Goal: Share content: Share content

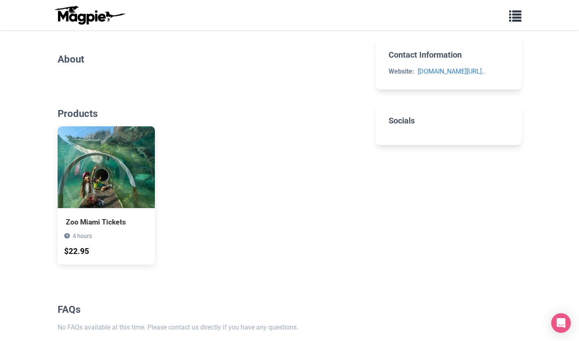
scroll to position [180, 0]
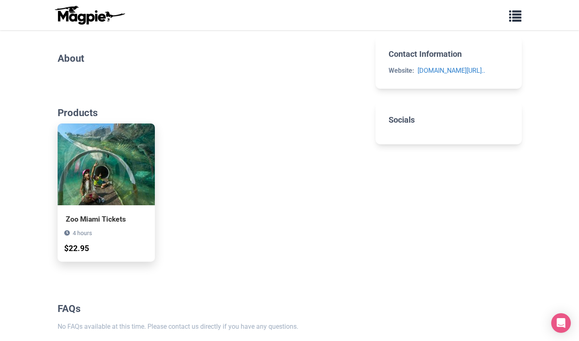
click at [74, 218] on div "Zoo Miami Tickets" at bounding box center [106, 218] width 81 height 11
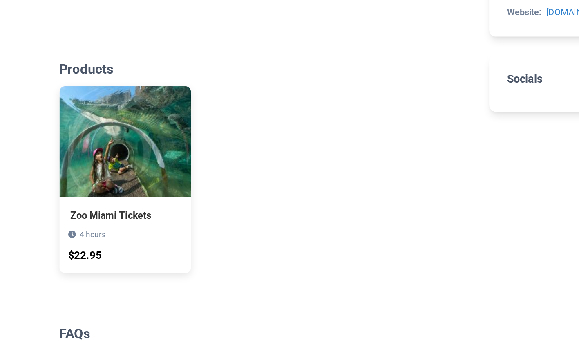
scroll to position [204, 0]
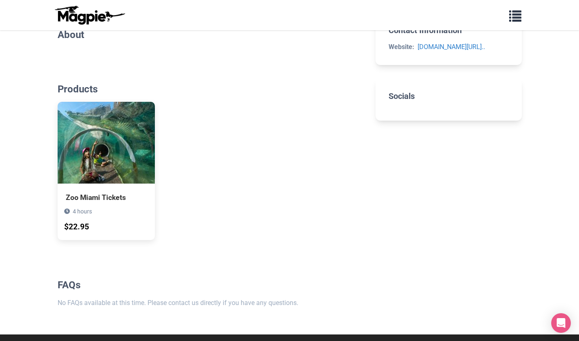
click at [73, 24] on img at bounding box center [90, 15] width 74 height 20
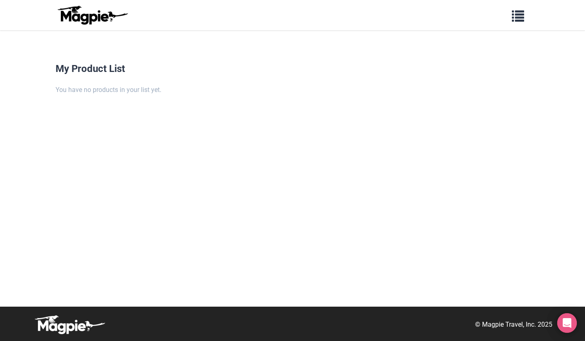
click at [79, 10] on img at bounding box center [93, 15] width 74 height 20
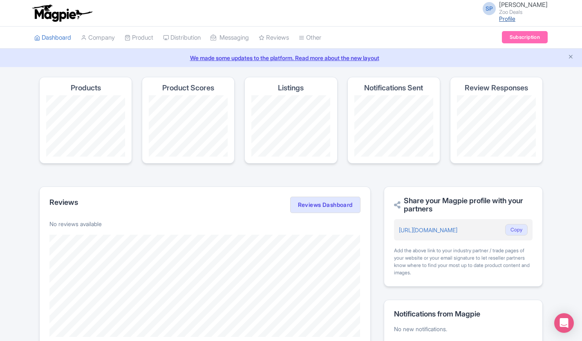
click at [499, 17] on link "Profile" at bounding box center [507, 18] width 16 height 7
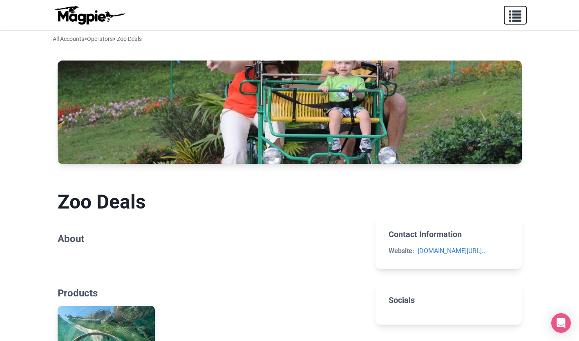
click at [514, 20] on span "button" at bounding box center [515, 14] width 12 height 12
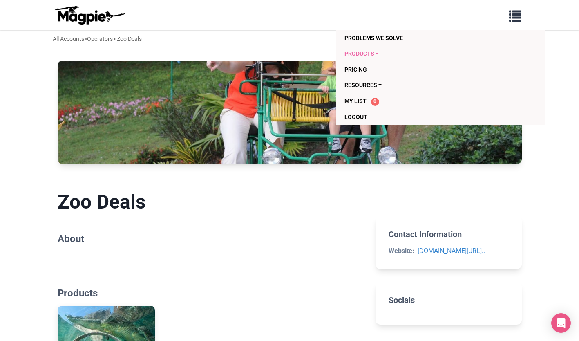
click at [374, 55] on link "Products" at bounding box center [424, 54] width 159 height 16
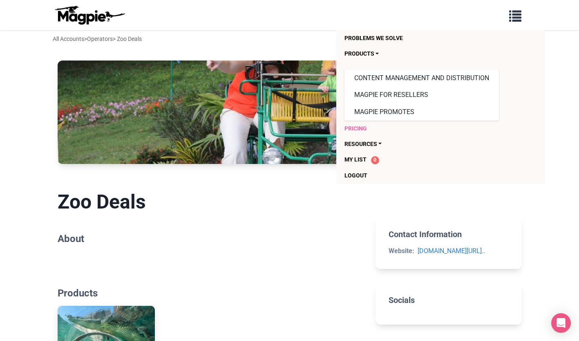
click at [354, 128] on link "Pricing" at bounding box center [424, 129] width 159 height 16
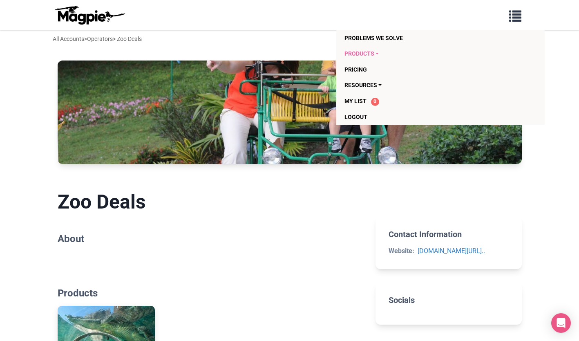
click at [366, 55] on link "Products" at bounding box center [424, 54] width 159 height 16
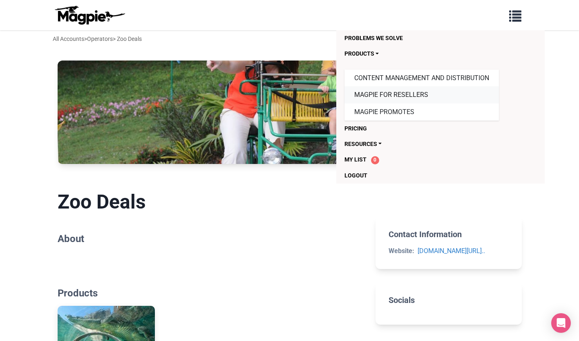
click at [376, 93] on link "Magpie for Resellers" at bounding box center [422, 94] width 155 height 17
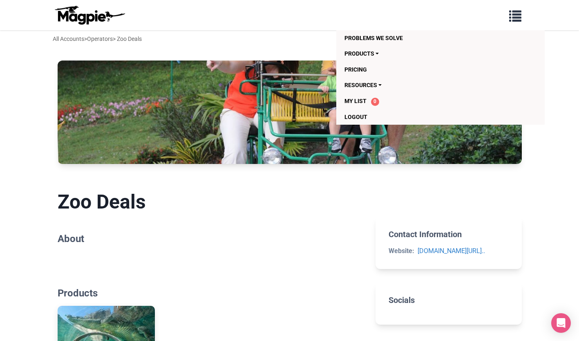
click at [297, 220] on section "Zoo Deals About" at bounding box center [210, 219] width 305 height 84
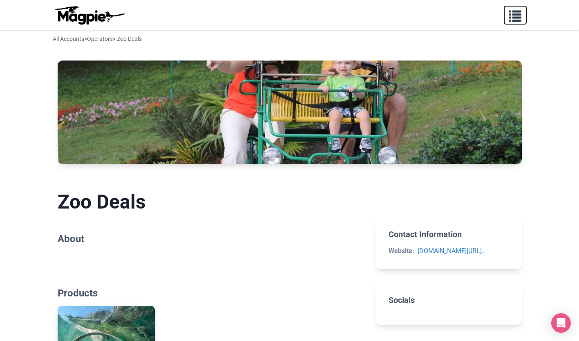
click at [512, 20] on span "button" at bounding box center [515, 14] width 12 height 12
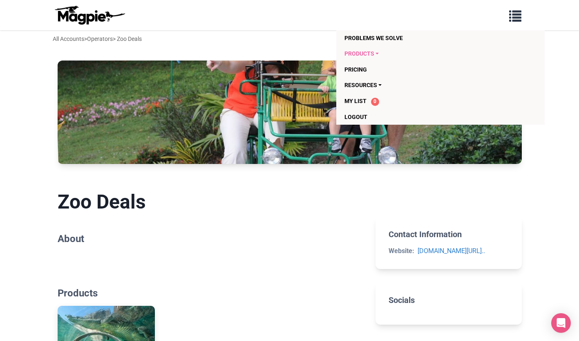
click at [365, 53] on link "Products" at bounding box center [424, 54] width 159 height 16
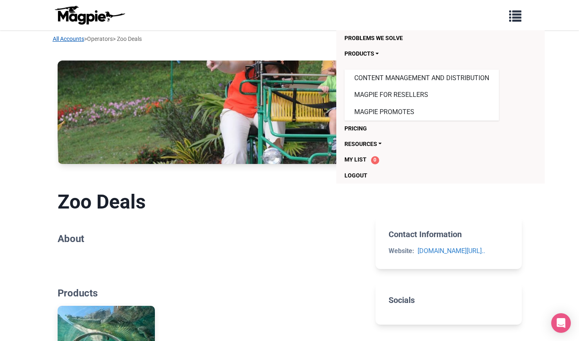
click at [61, 41] on link "All Accounts" at bounding box center [68, 39] width 31 height 7
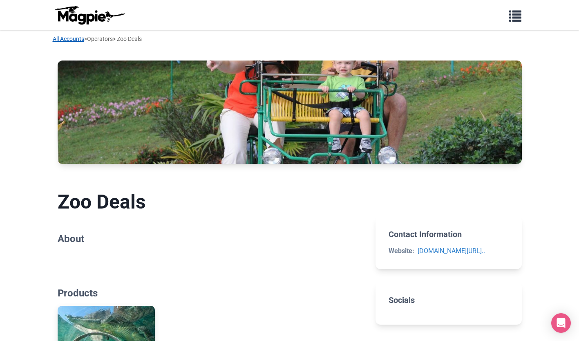
click at [63, 38] on link "All Accounts" at bounding box center [68, 39] width 31 height 7
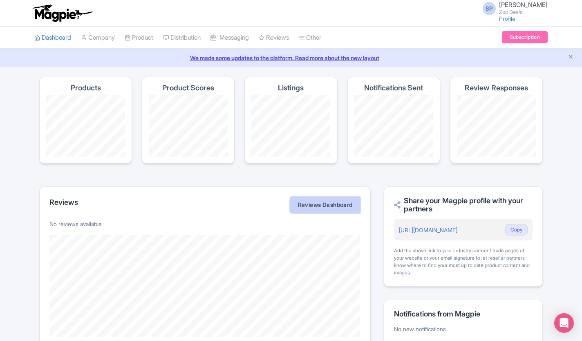
click at [331, 206] on link "Reviews Dashboard" at bounding box center [325, 205] width 70 height 16
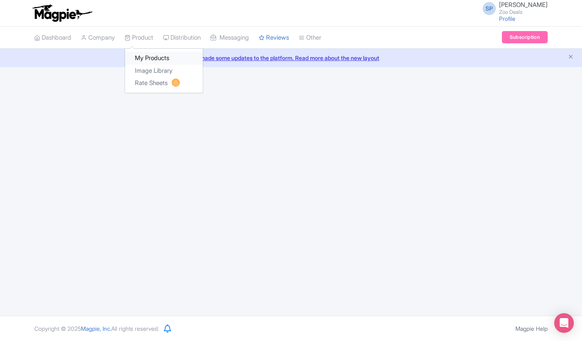
click at [153, 57] on link "My Products" at bounding box center [164, 58] width 78 height 13
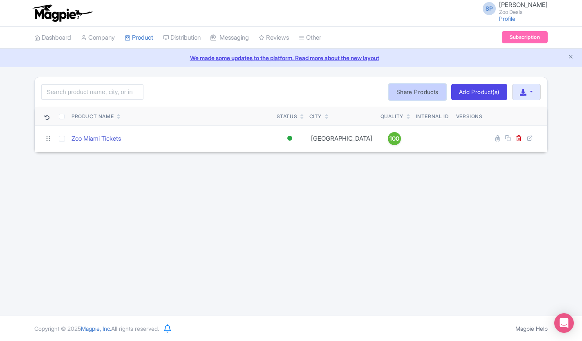
click at [410, 91] on link "Share Products" at bounding box center [418, 92] width 58 height 16
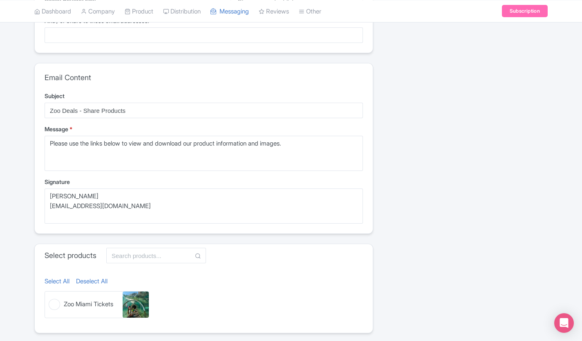
scroll to position [182, 0]
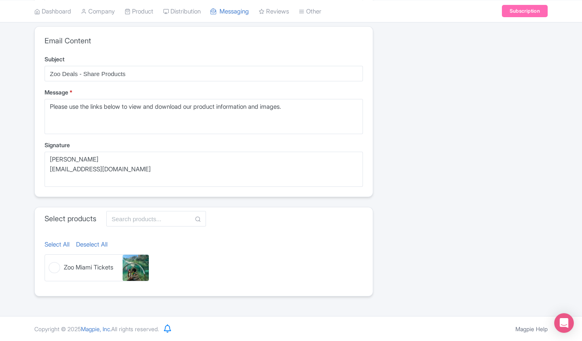
click at [53, 265] on figure "Zoo Miami Tickets Zoo Miami Tickets" at bounding box center [97, 267] width 105 height 27
click at [50, 260] on input "Zoo Miami Tickets Zoo Miami Tickets" at bounding box center [47, 256] width 5 height 5
click at [87, 269] on span "Zoo Miami Tickets" at bounding box center [88, 267] width 49 height 9
click at [50, 260] on input "Zoo Miami Tickets Zoo Miami Tickets" at bounding box center [47, 256] width 5 height 5
click at [47, 274] on figure "Zoo Miami Tickets Zoo Miami Tickets" at bounding box center [97, 267] width 105 height 27
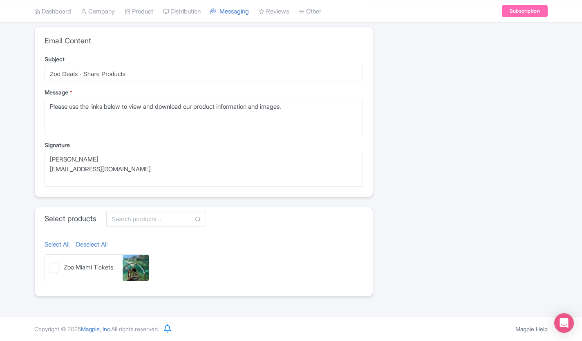
click at [47, 260] on input "Zoo Miami Tickets Zoo Miami Tickets" at bounding box center [47, 256] width 5 height 5
checkbox input "true"
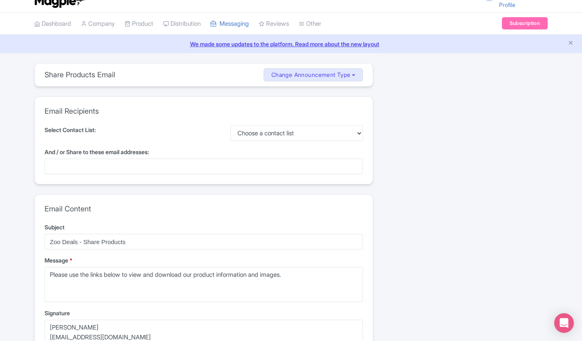
scroll to position [0, 0]
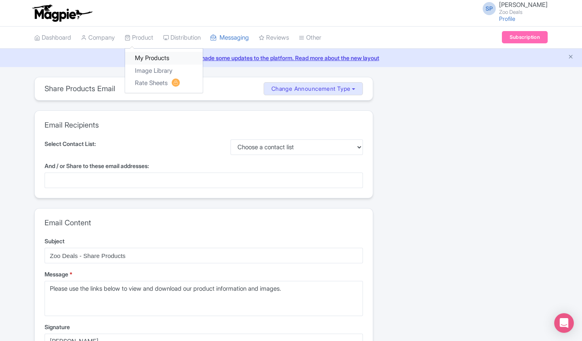
click at [156, 60] on link "My Products" at bounding box center [164, 58] width 78 height 13
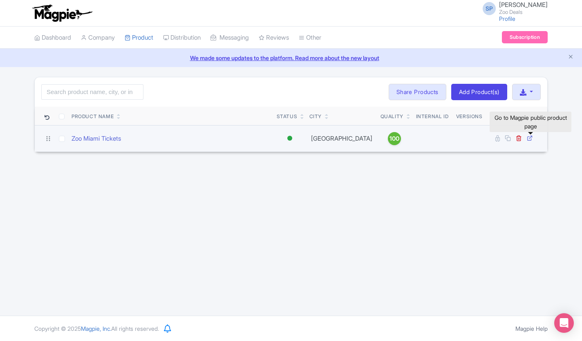
click at [528, 139] on icon at bounding box center [530, 138] width 6 height 6
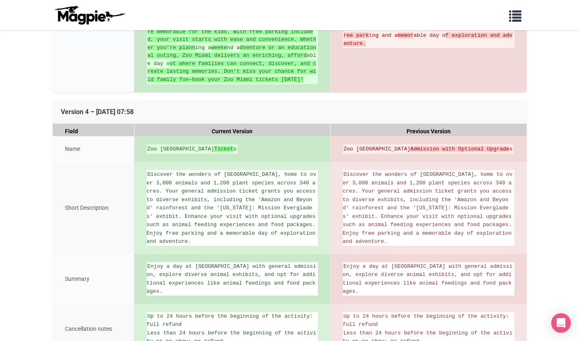
scroll to position [1478, 0]
